Goal: Use online tool/utility: Utilize a website feature to perform a specific function

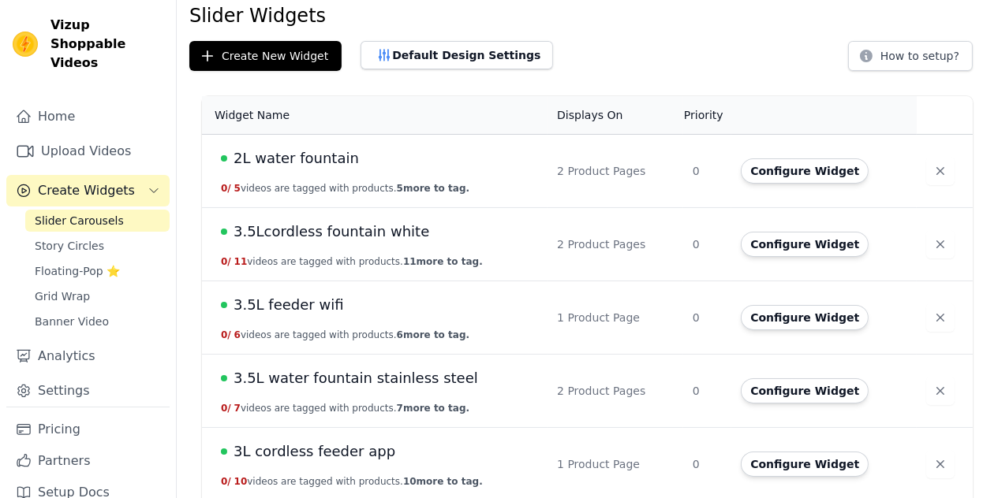
scroll to position [79, 0]
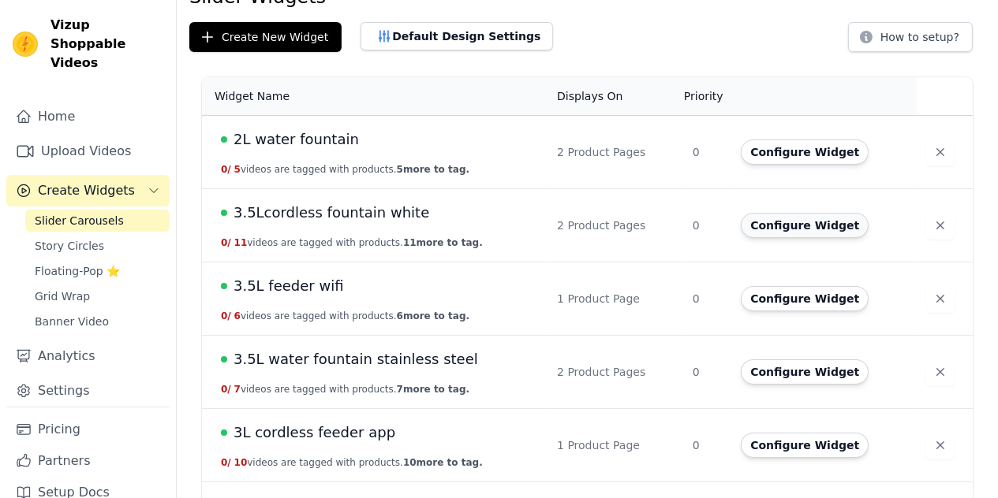
click at [811, 226] on button "Configure Widget" at bounding box center [805, 225] width 128 height 25
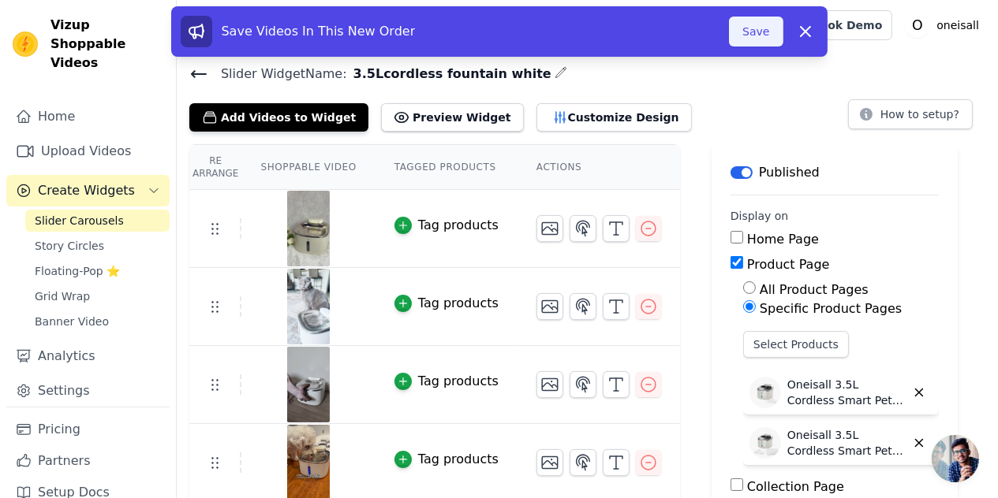
click at [758, 34] on button "Save" at bounding box center [756, 32] width 54 height 30
